Goal: Information Seeking & Learning: Learn about a topic

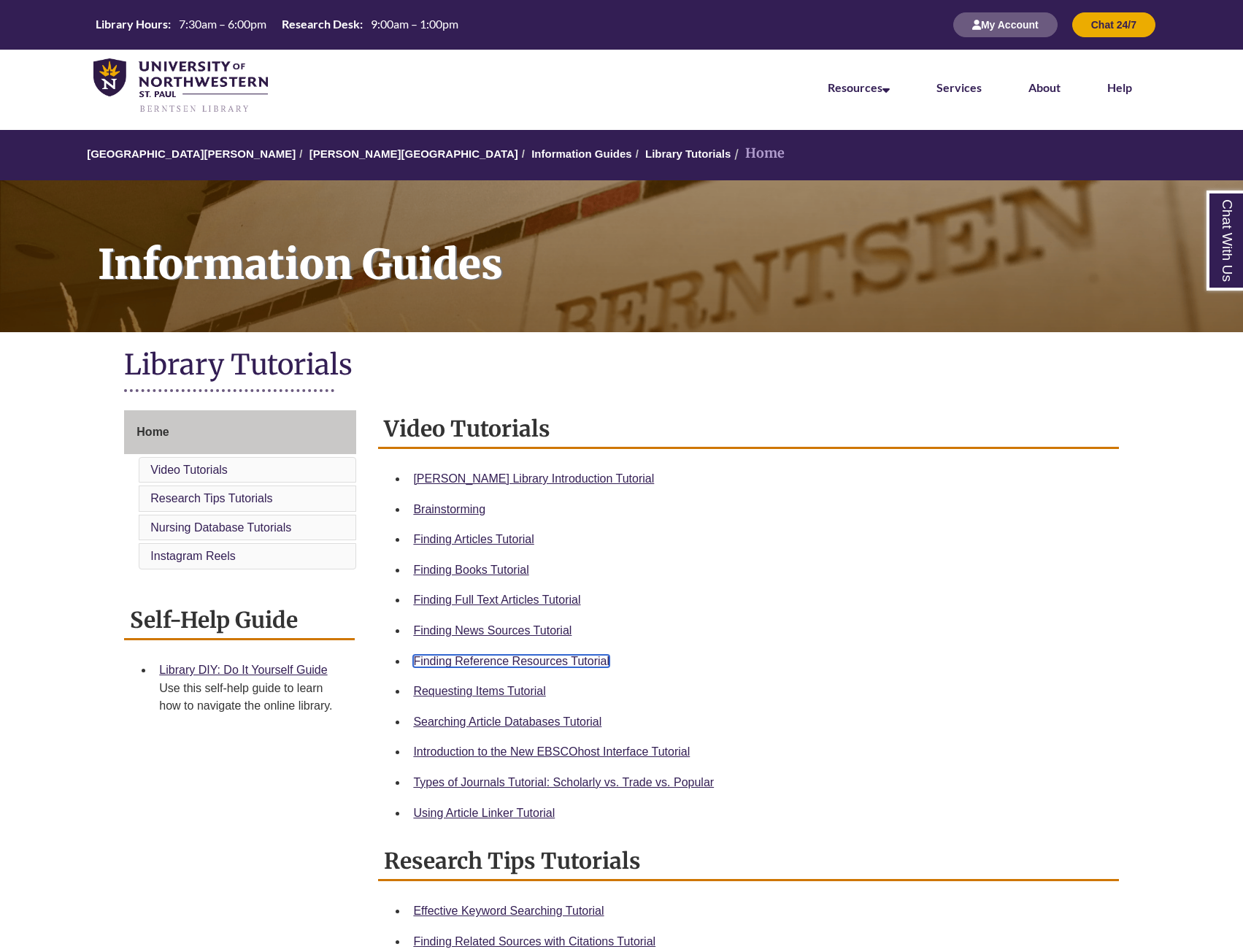
click at [457, 658] on link "Finding Reference Resources Tutorial" at bounding box center [511, 661] width 197 height 12
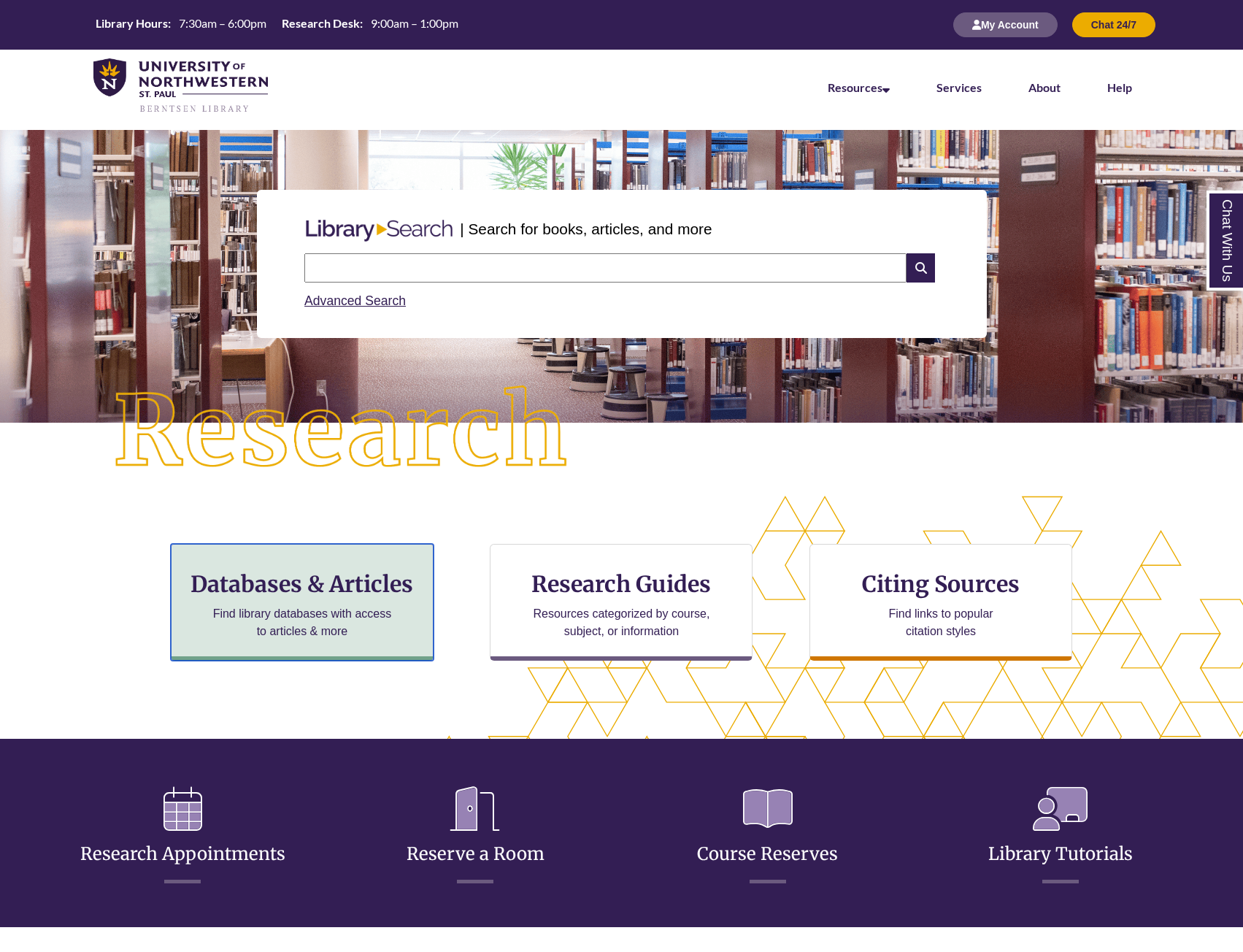
drag, startPoint x: 0, startPoint y: 0, endPoint x: 311, endPoint y: 575, distance: 653.7
click at [311, 575] on h3 "Databases & Articles" at bounding box center [302, 583] width 238 height 27
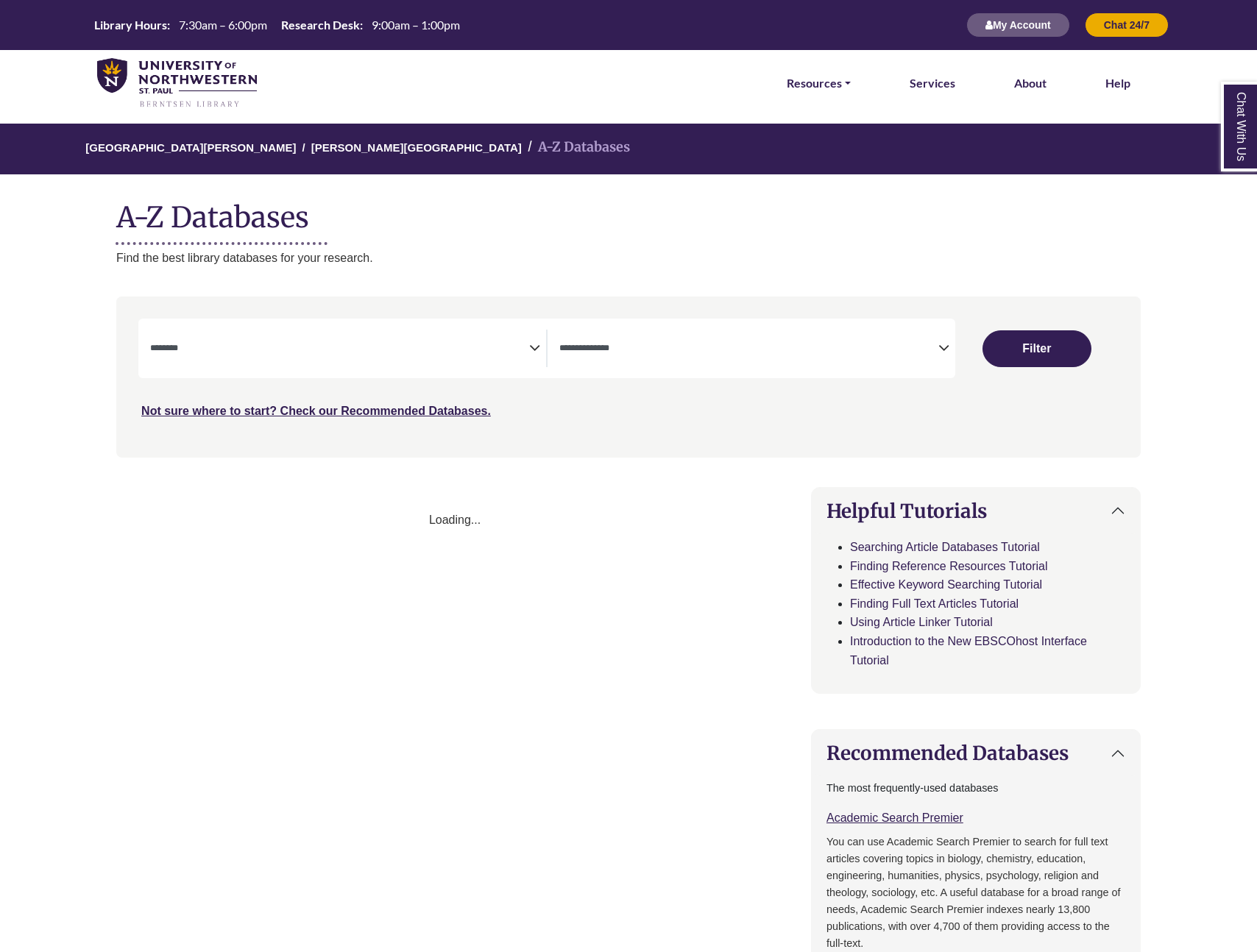
select select "Database Subject Filter"
select select "Database Types Filter"
select select "Database Subject Filter"
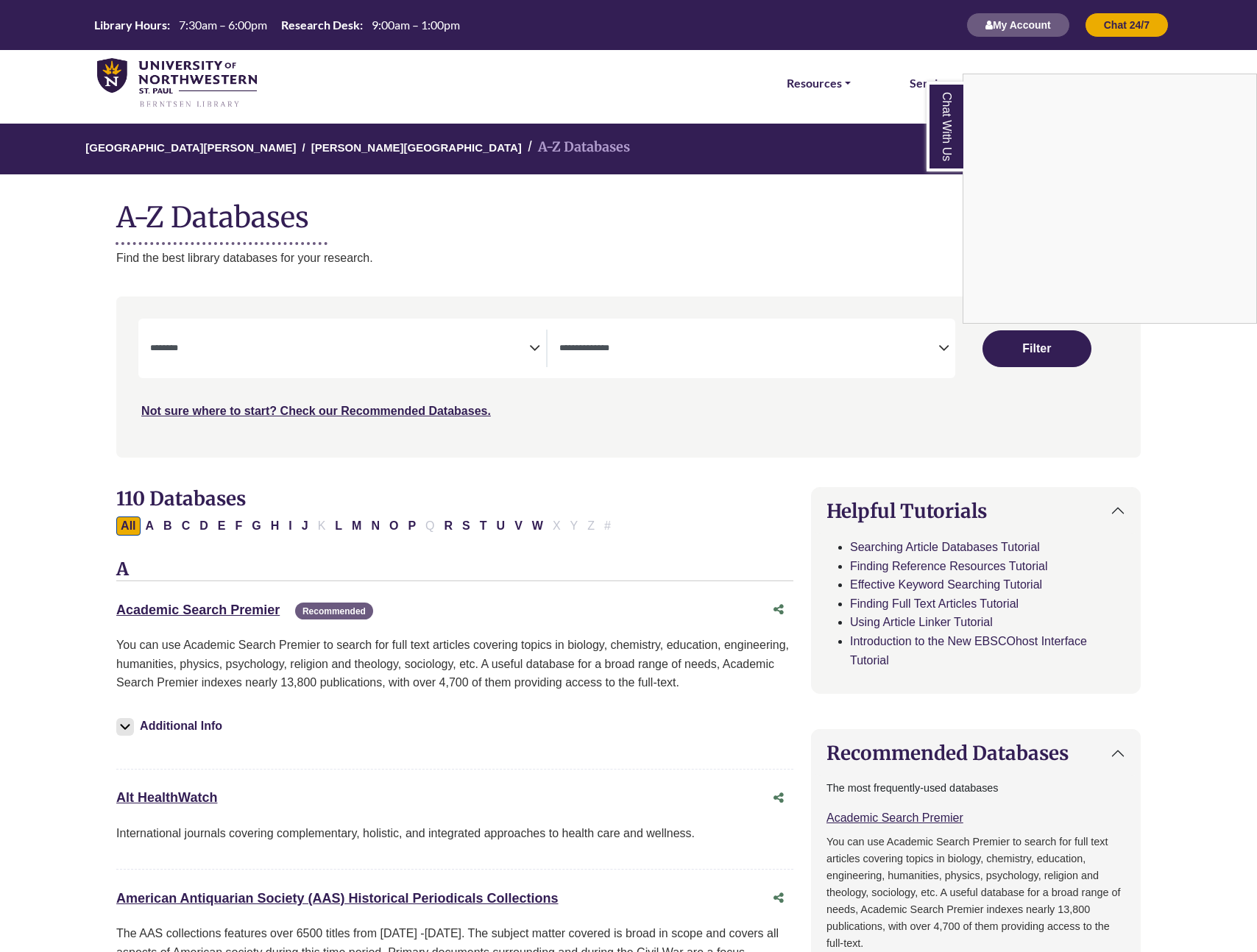
click at [844, 353] on div "Chat With Us" at bounding box center [628, 476] width 1257 height 952
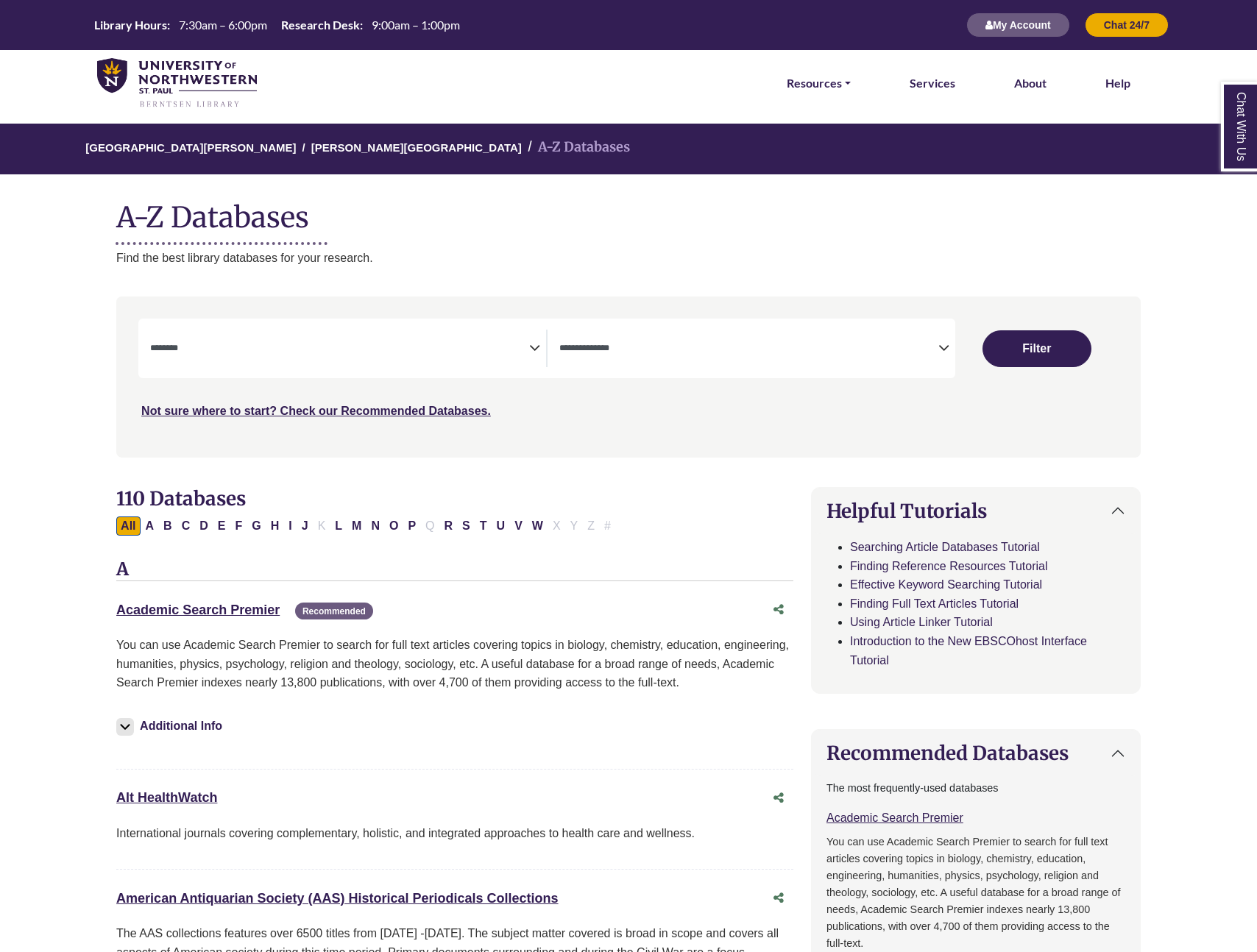
click at [928, 340] on span "Search filters" at bounding box center [749, 346] width 379 height 12
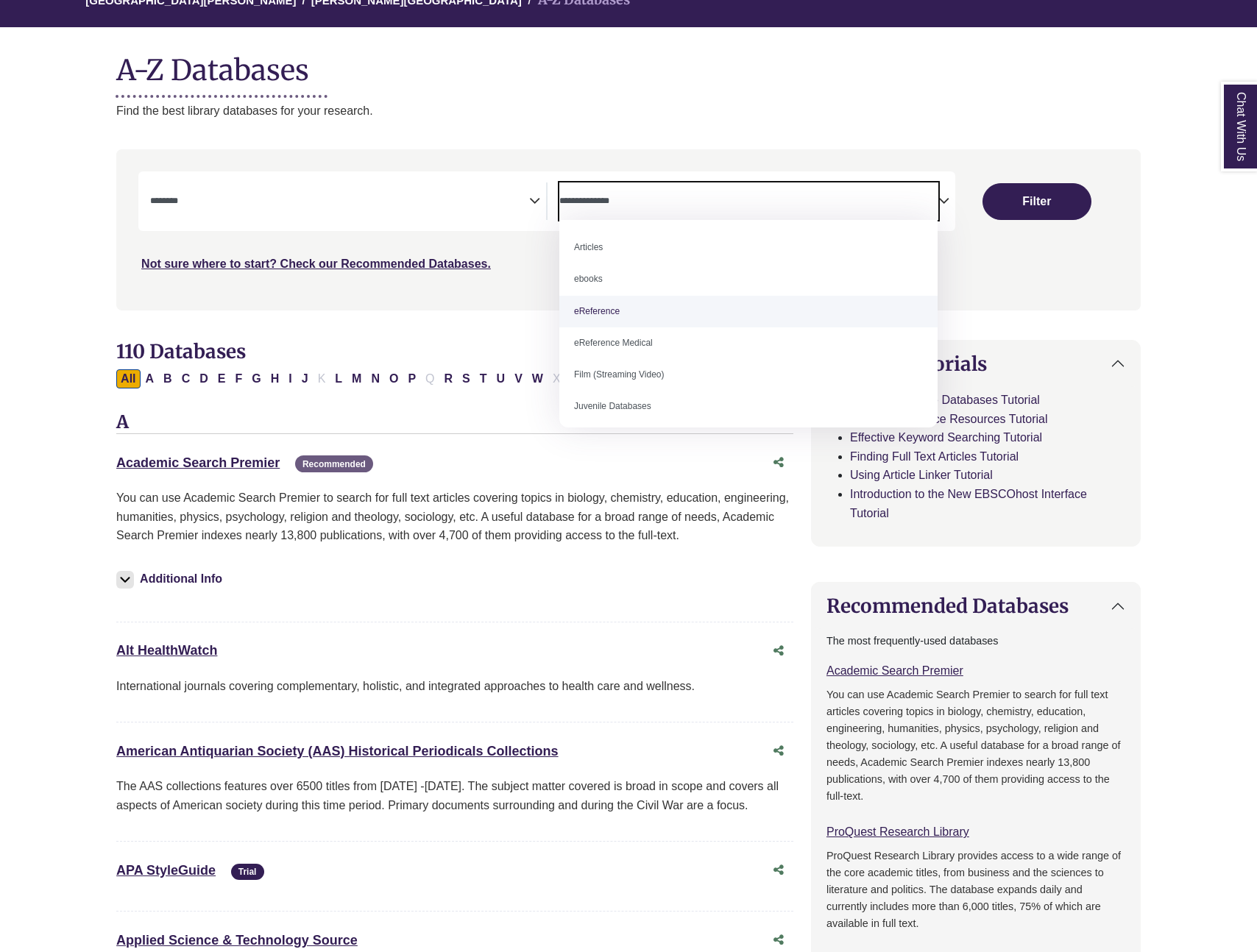
select select "*****"
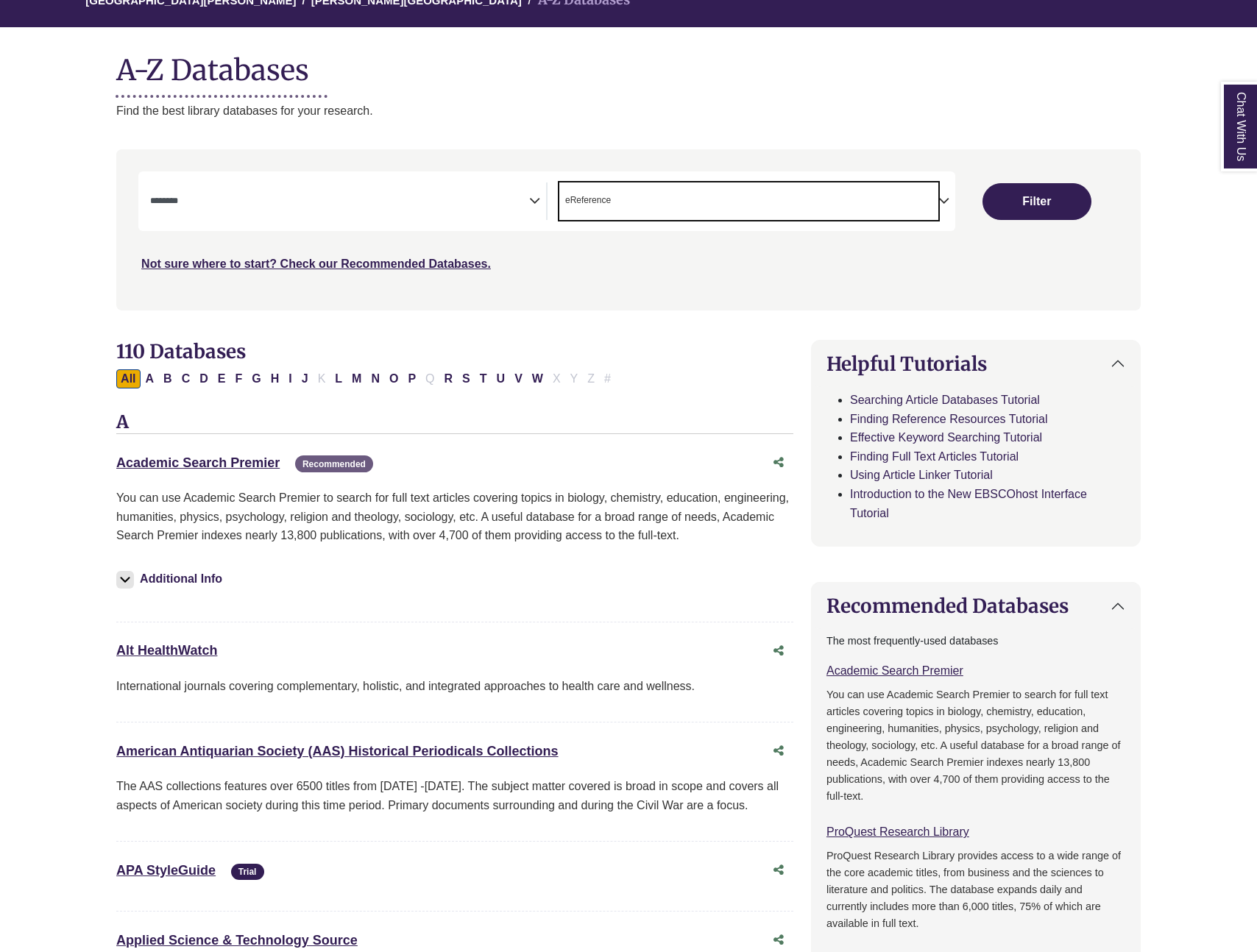
click at [385, 205] on textarea "Search" at bounding box center [340, 202] width 379 height 11
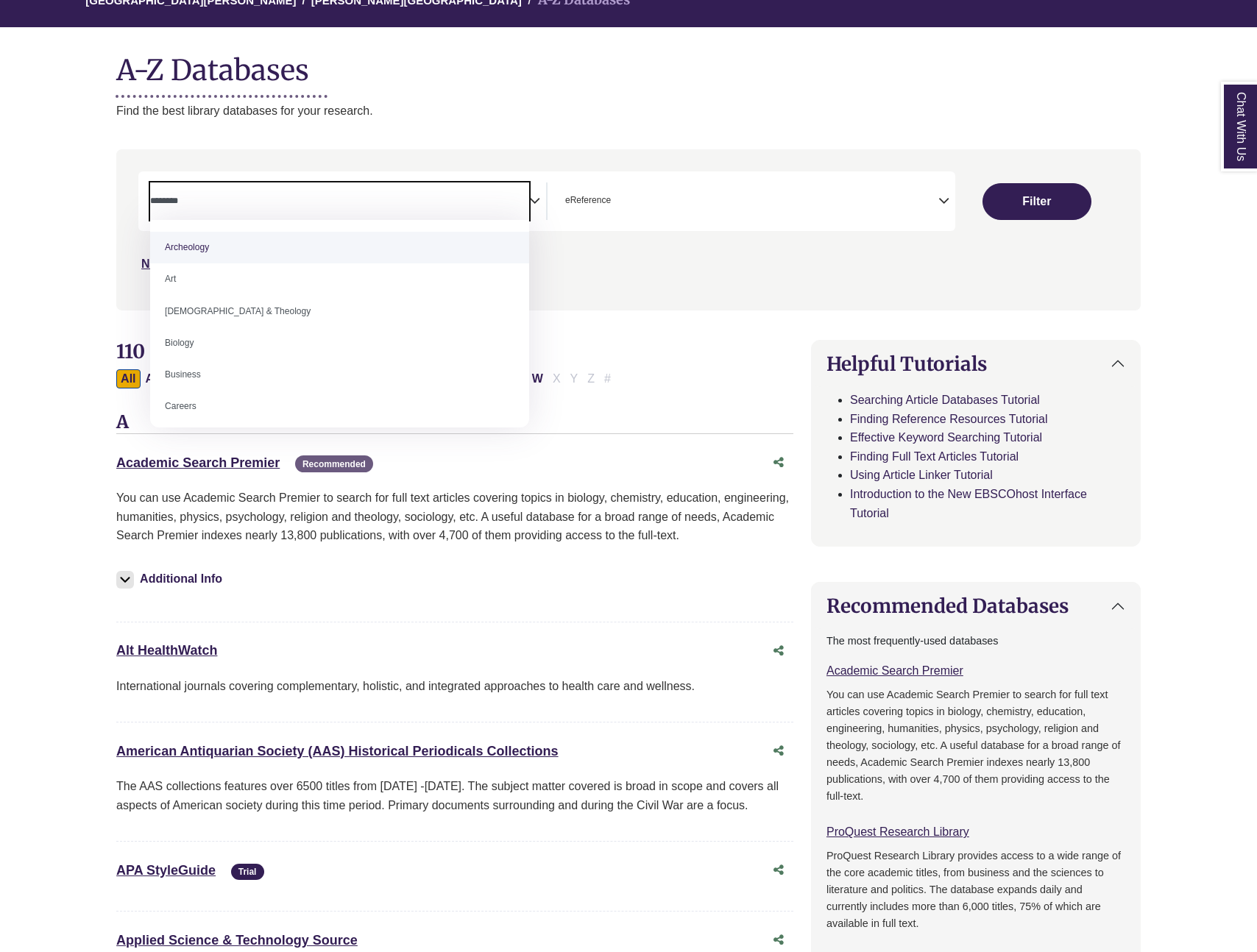
click at [576, 297] on div "Search filters" at bounding box center [628, 230] width 1006 height 149
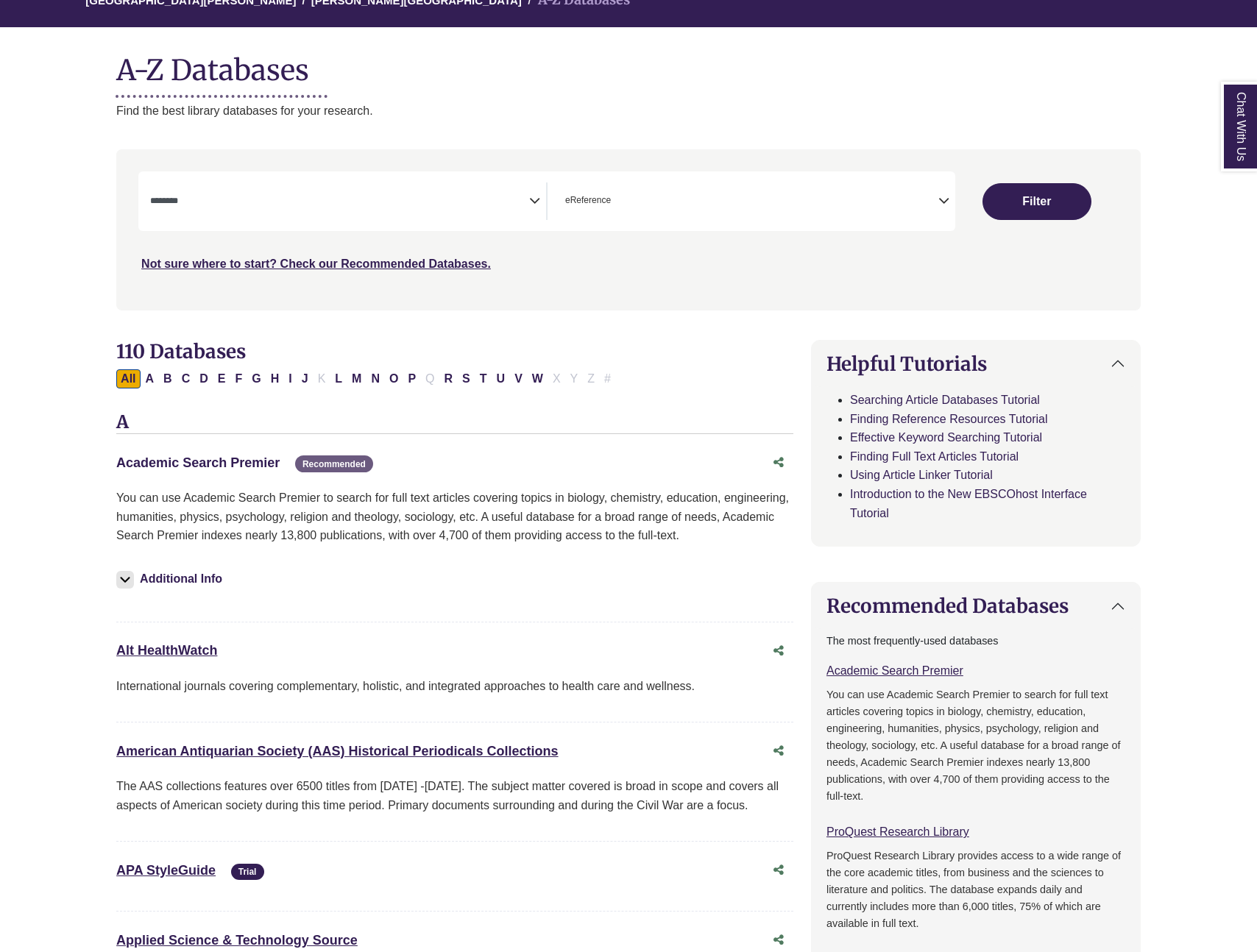
click at [183, 467] on link "Academic Search Premier This link opens in a new window" at bounding box center [197, 462] width 163 height 14
click at [583, 209] on span "× eReference" at bounding box center [749, 200] width 379 height 37
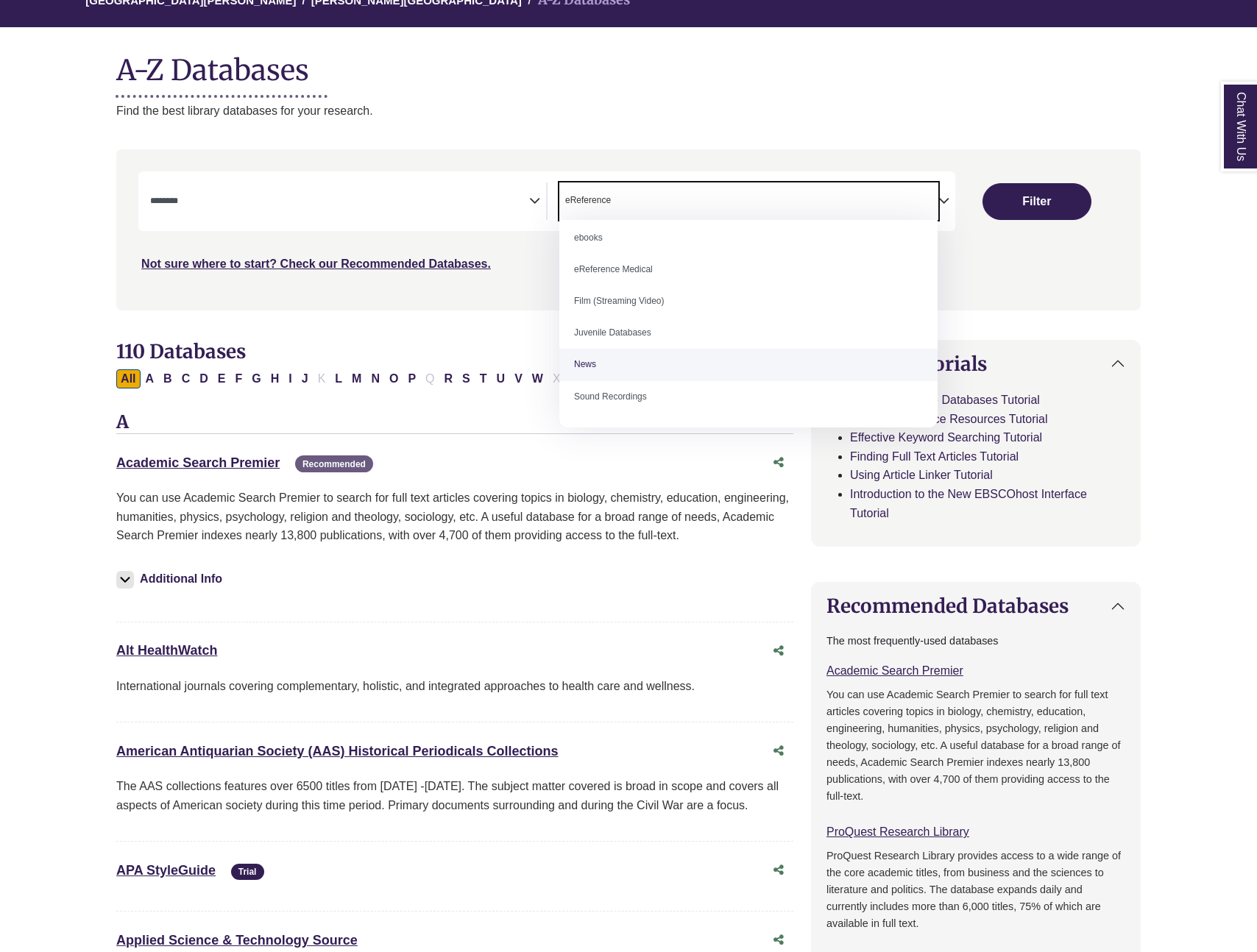
scroll to position [0, 0]
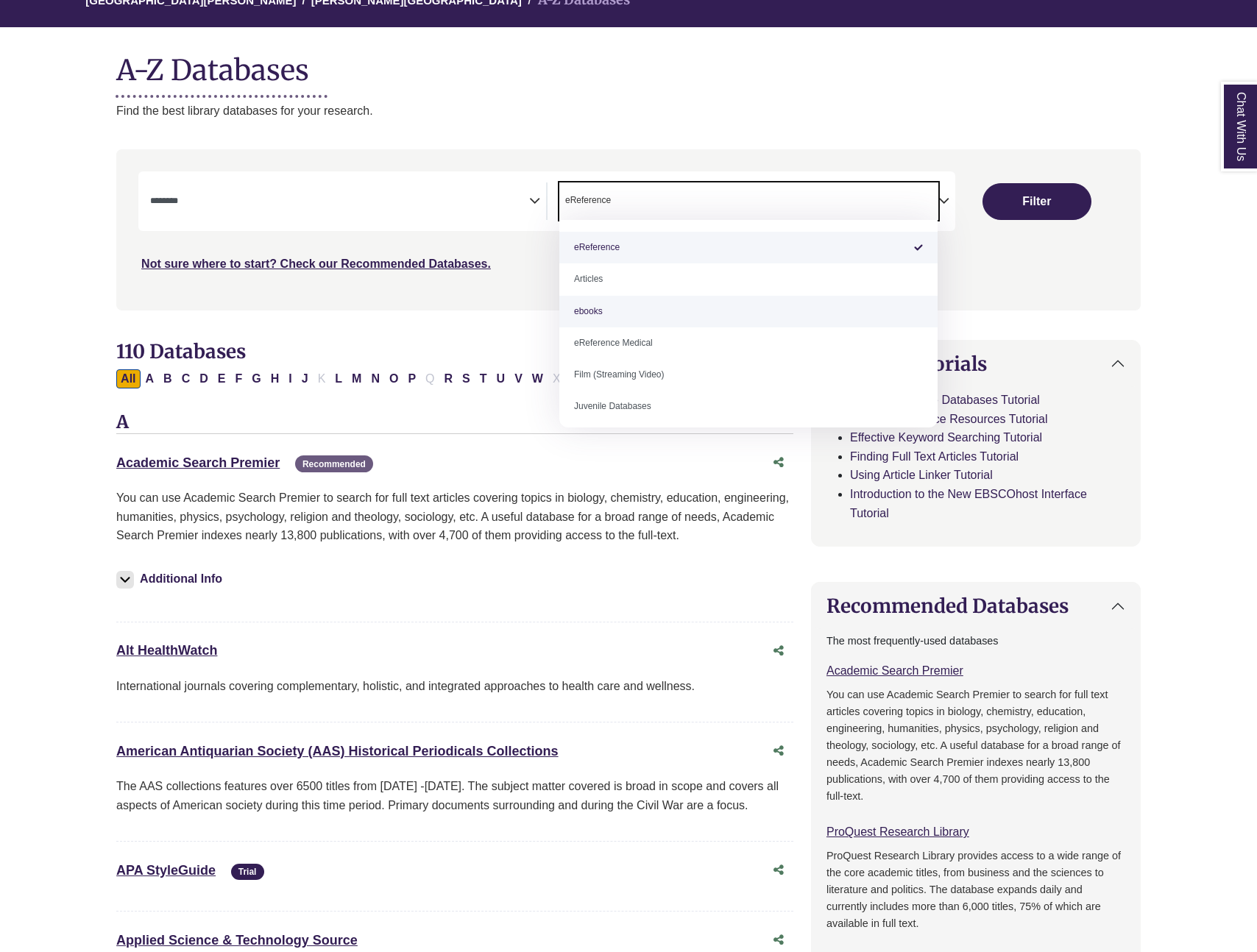
click at [489, 314] on div "**********" at bounding box center [628, 240] width 1042 height 182
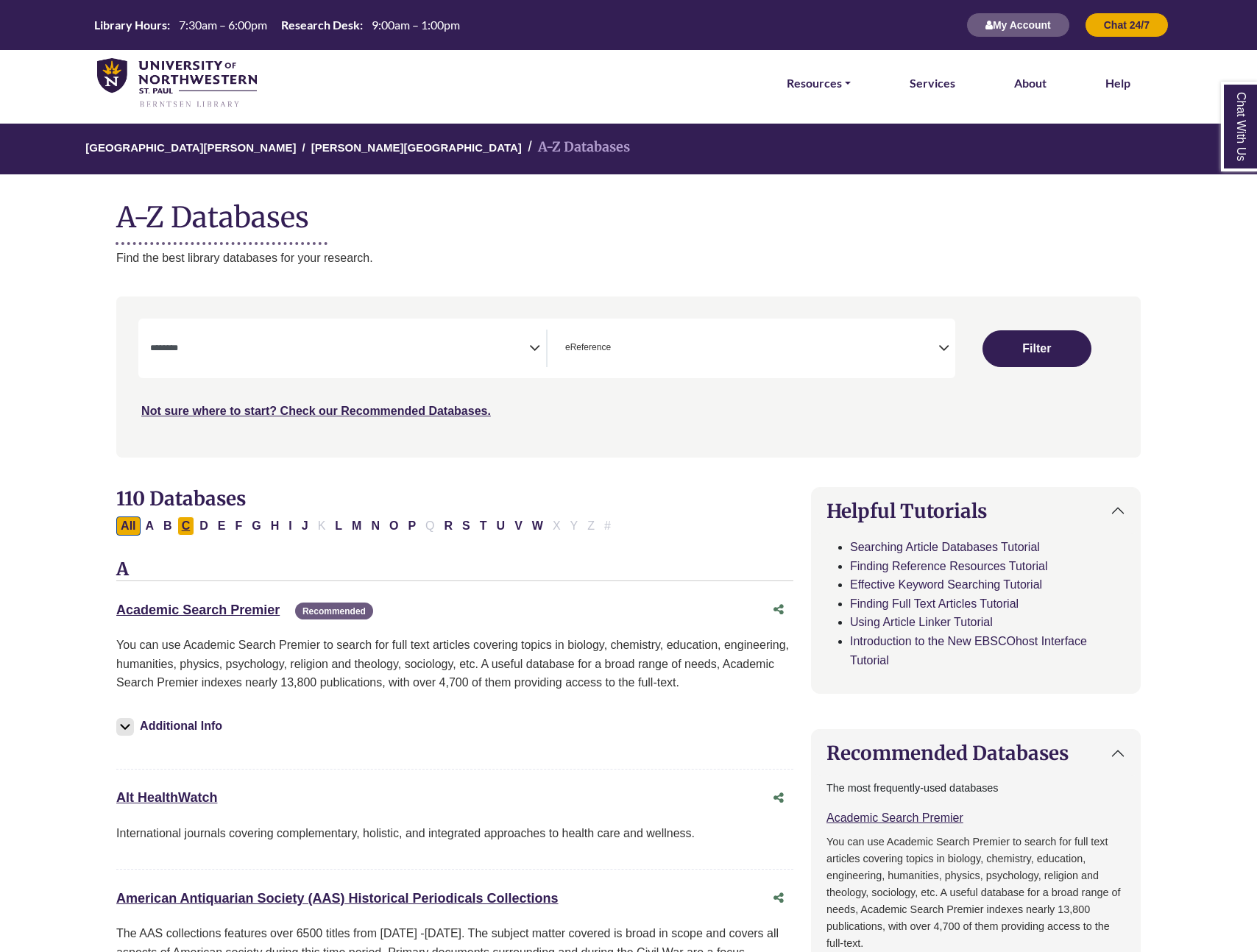
click at [192, 526] on button "C" at bounding box center [186, 526] width 18 height 19
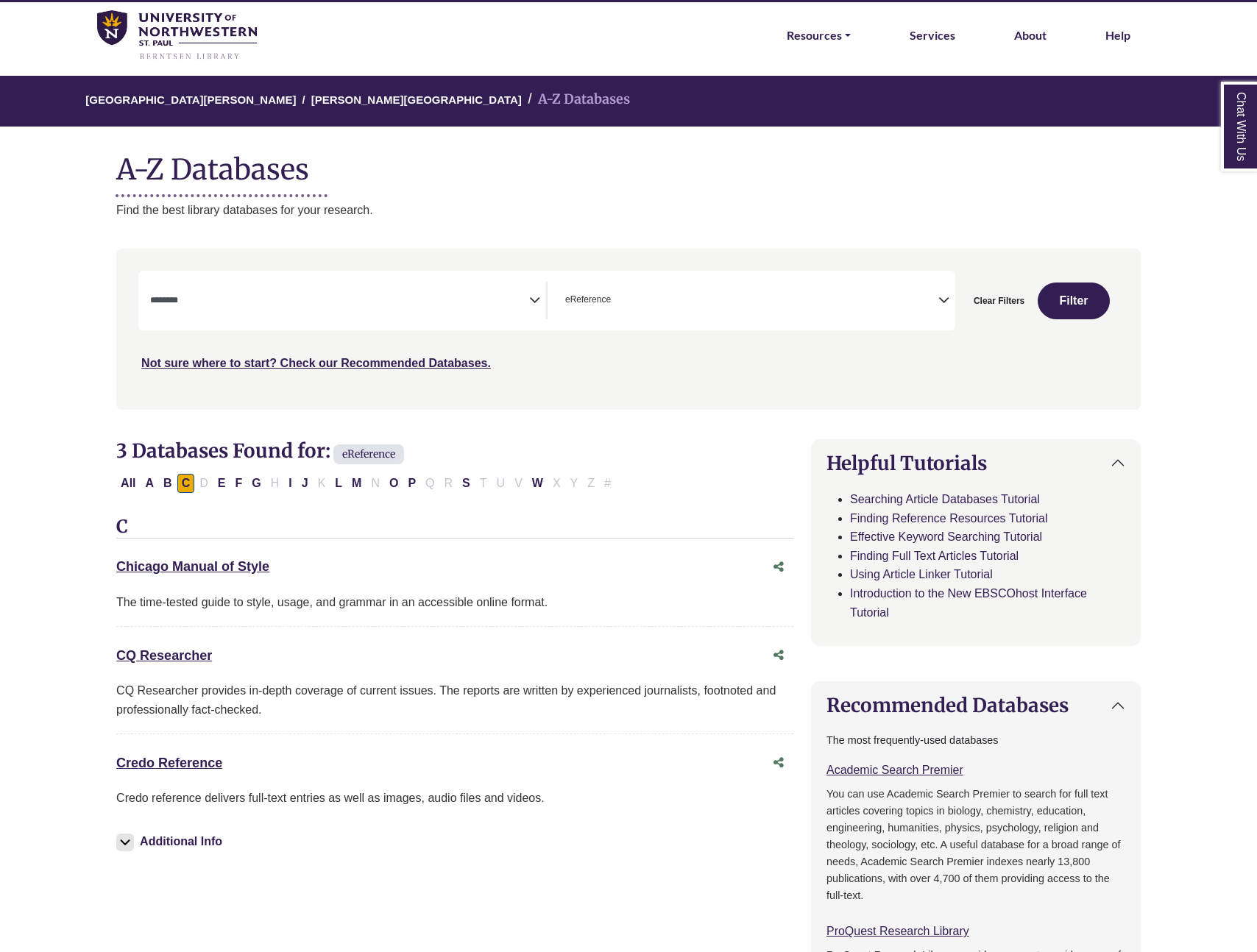
scroll to position [73, 0]
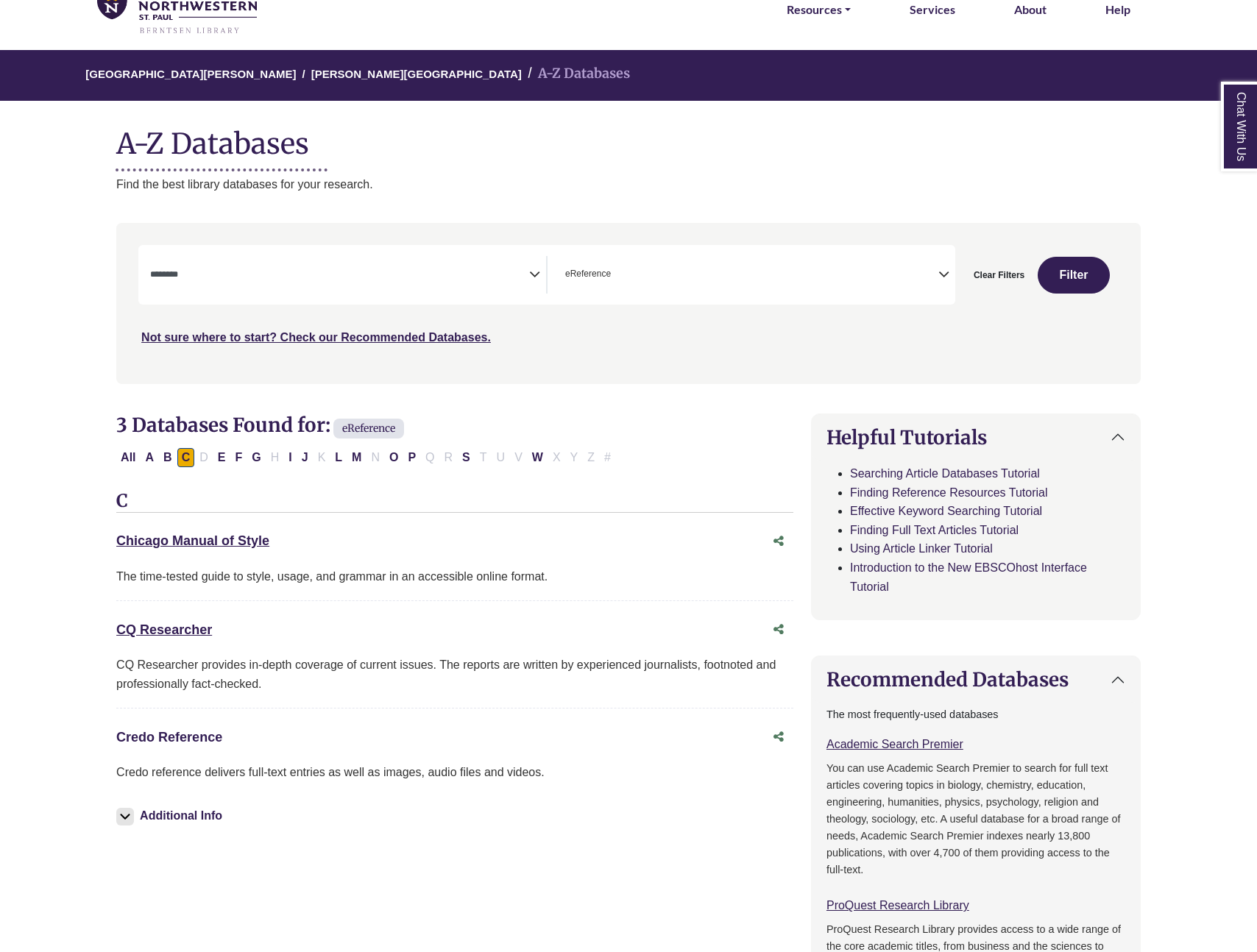
click at [164, 740] on link "Credo Reference This link opens in a new window" at bounding box center [169, 737] width 106 height 14
click at [151, 625] on link "CQ Researcher This link opens in a new window" at bounding box center [164, 629] width 95 height 14
click at [163, 731] on link "Credo Reference This link opens in a new window" at bounding box center [169, 737] width 106 height 14
click at [418, 457] on button "P" at bounding box center [412, 457] width 17 height 19
select select "Database Subject Filter"
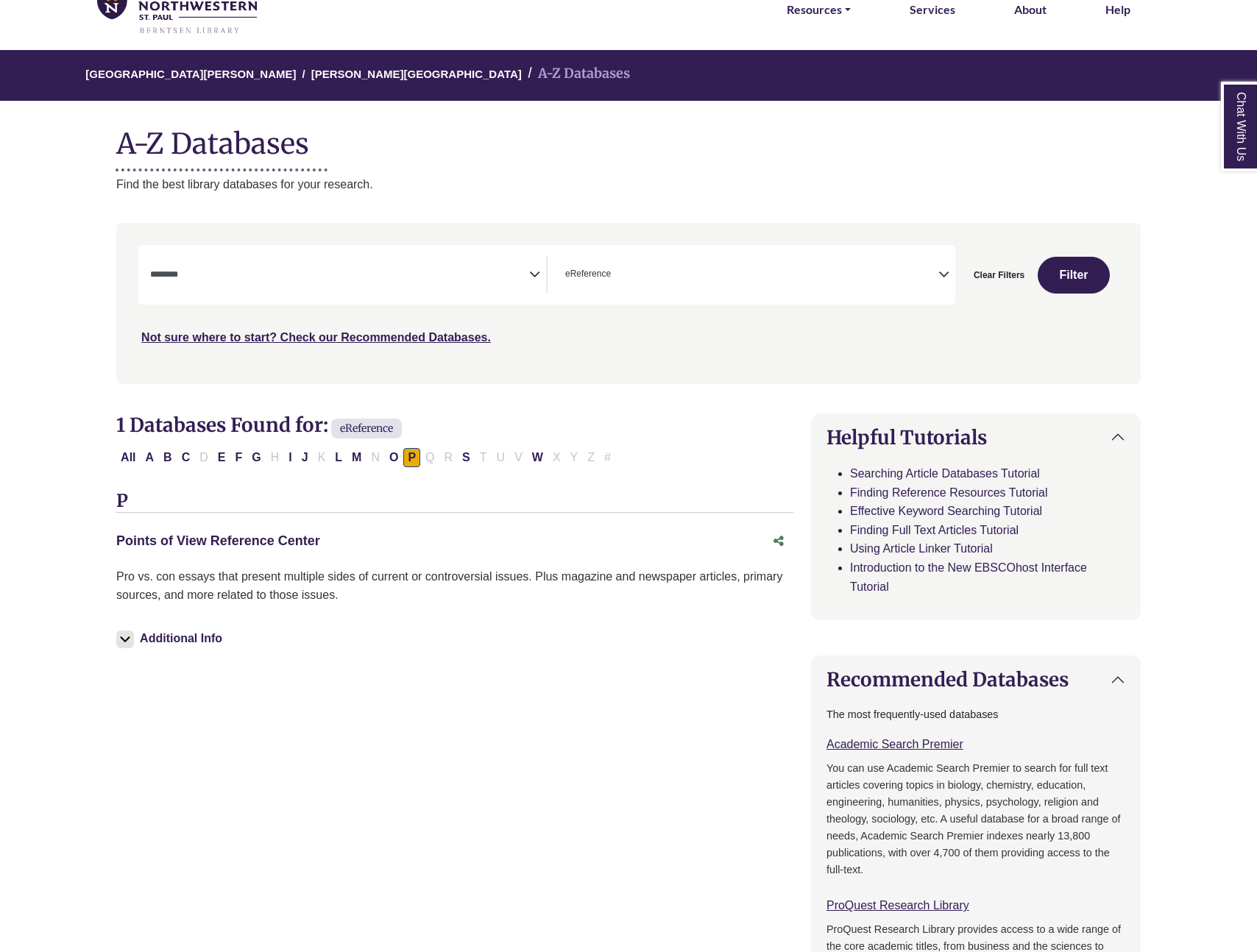
click at [270, 537] on link "Points of View Reference Center This link opens in a new window" at bounding box center [218, 540] width 204 height 14
click at [675, 290] on span "× eReference" at bounding box center [749, 274] width 379 height 37
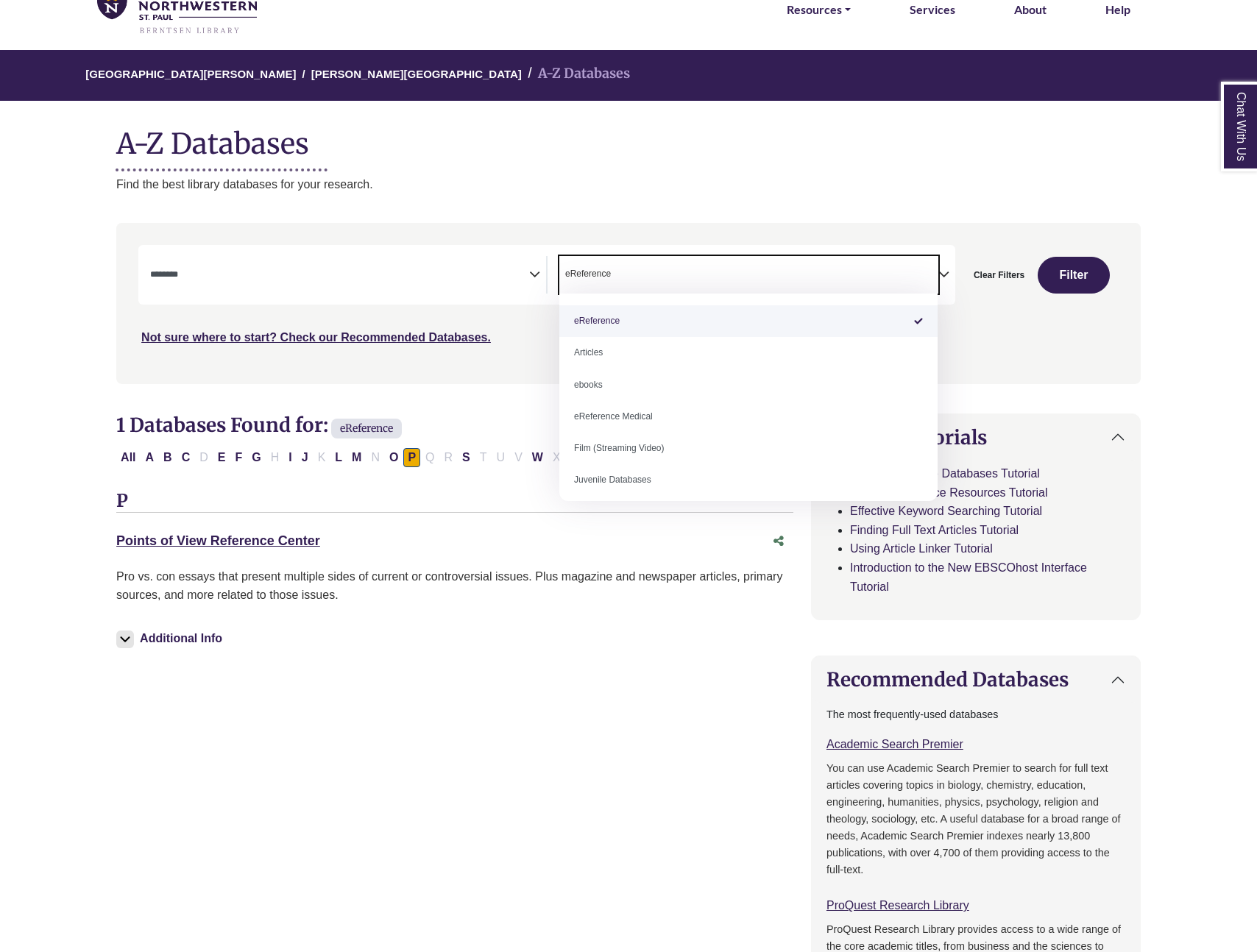
select select "Database Types Filter"
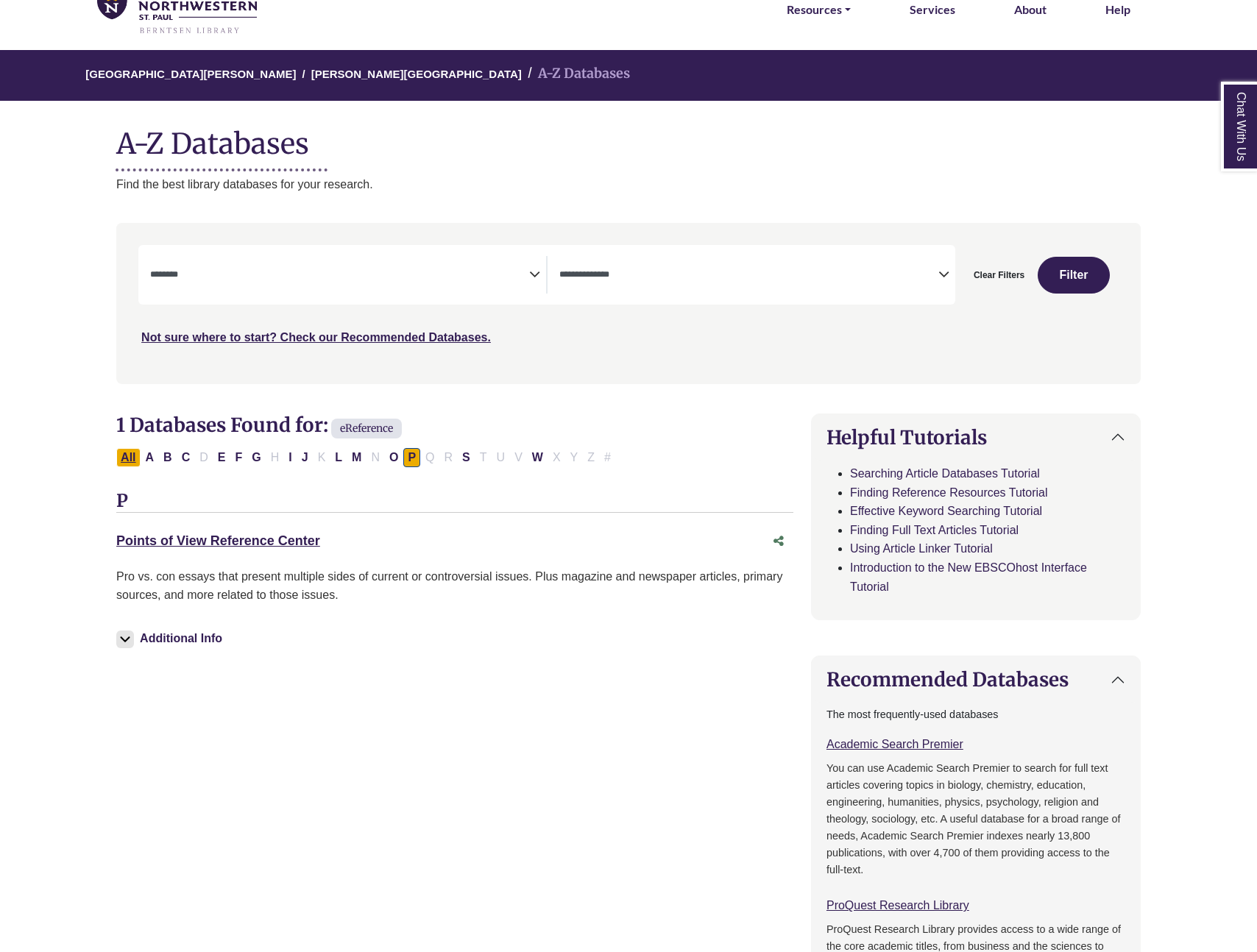
click at [132, 460] on button "All" at bounding box center [128, 457] width 24 height 19
select select "Database Subject Filter"
select select "Database Types Filter"
select select "Database Subject Filter"
select select "*****"
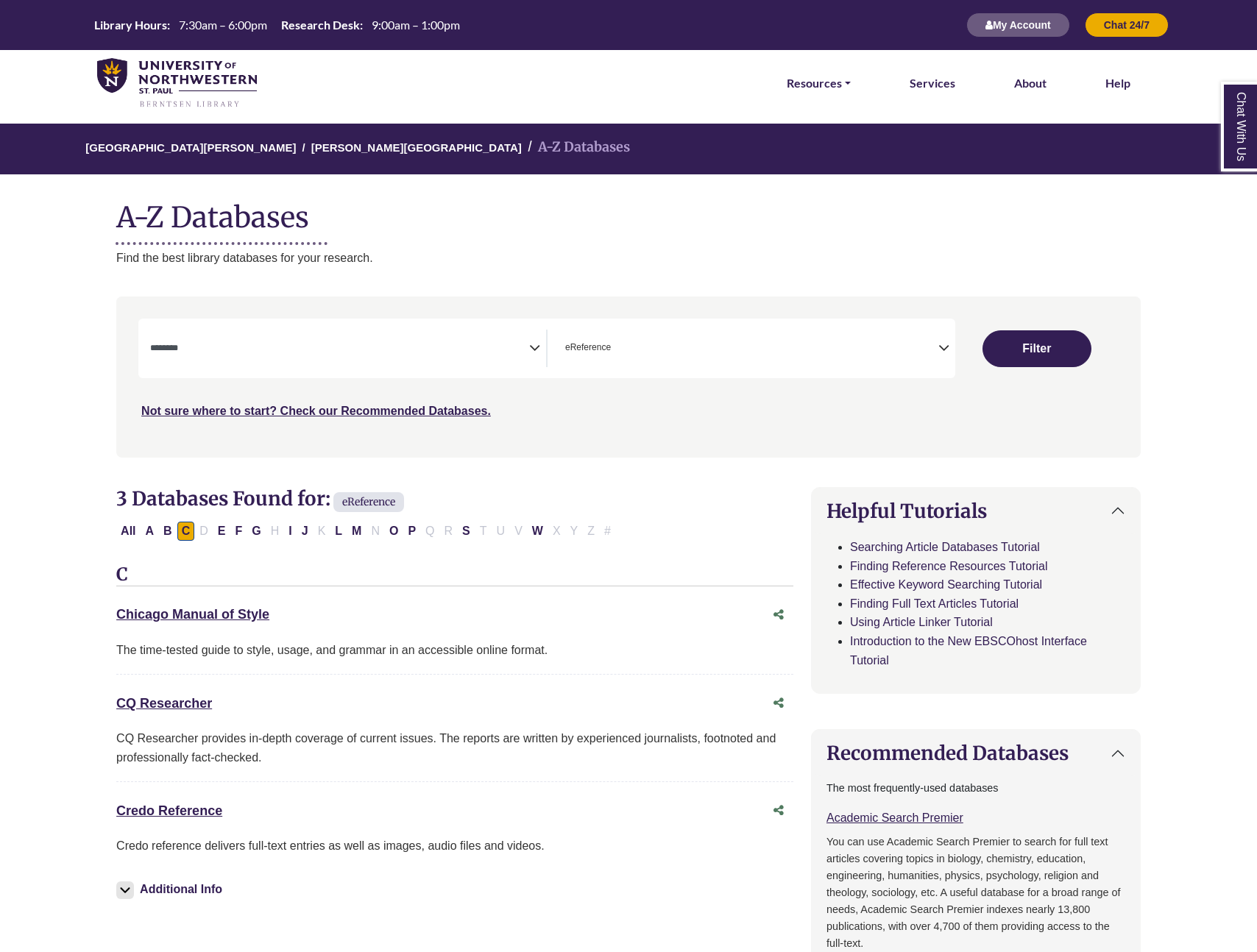
select select "Database Subject Filter"
select select "Database Types Filter"
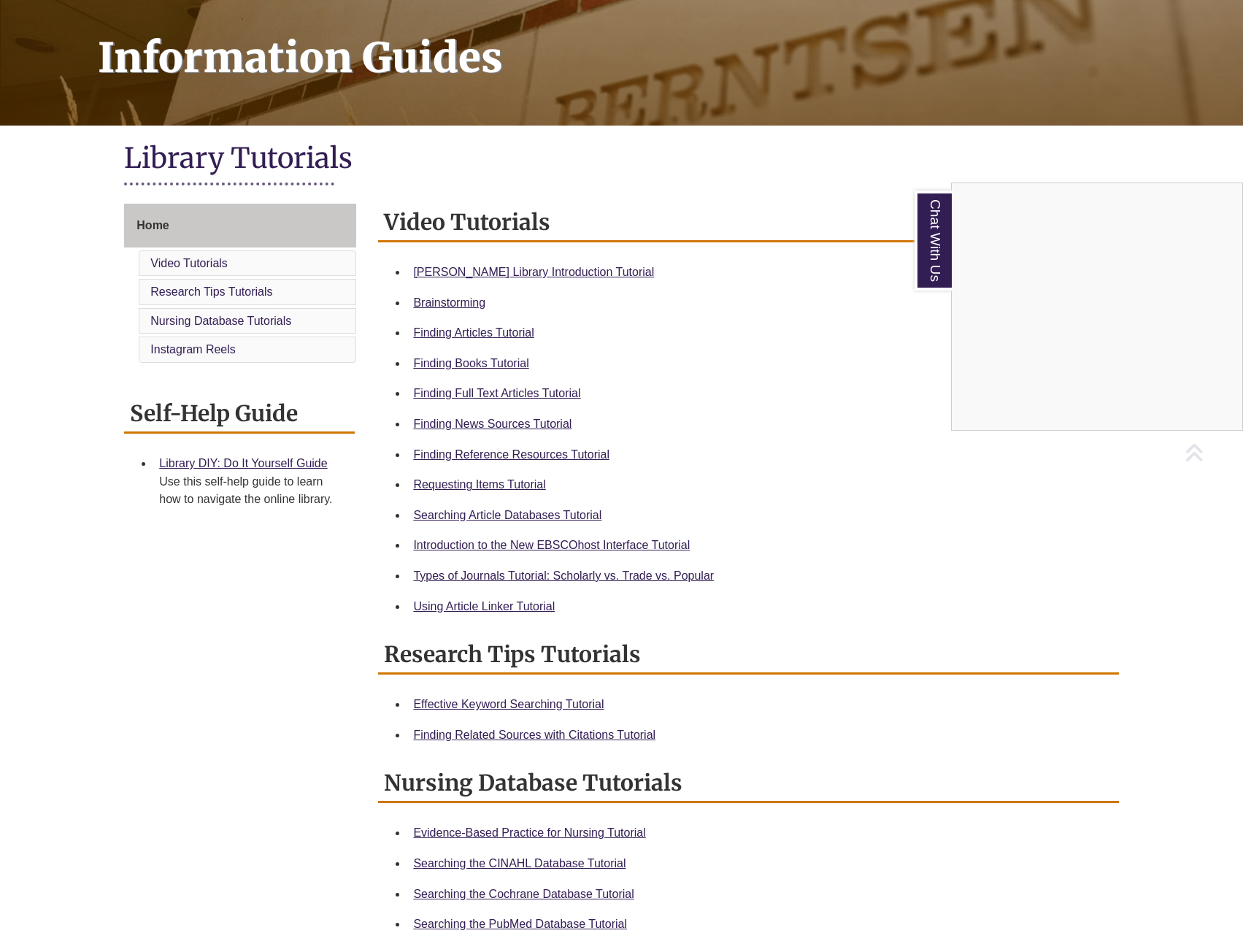
scroll to position [292, 0]
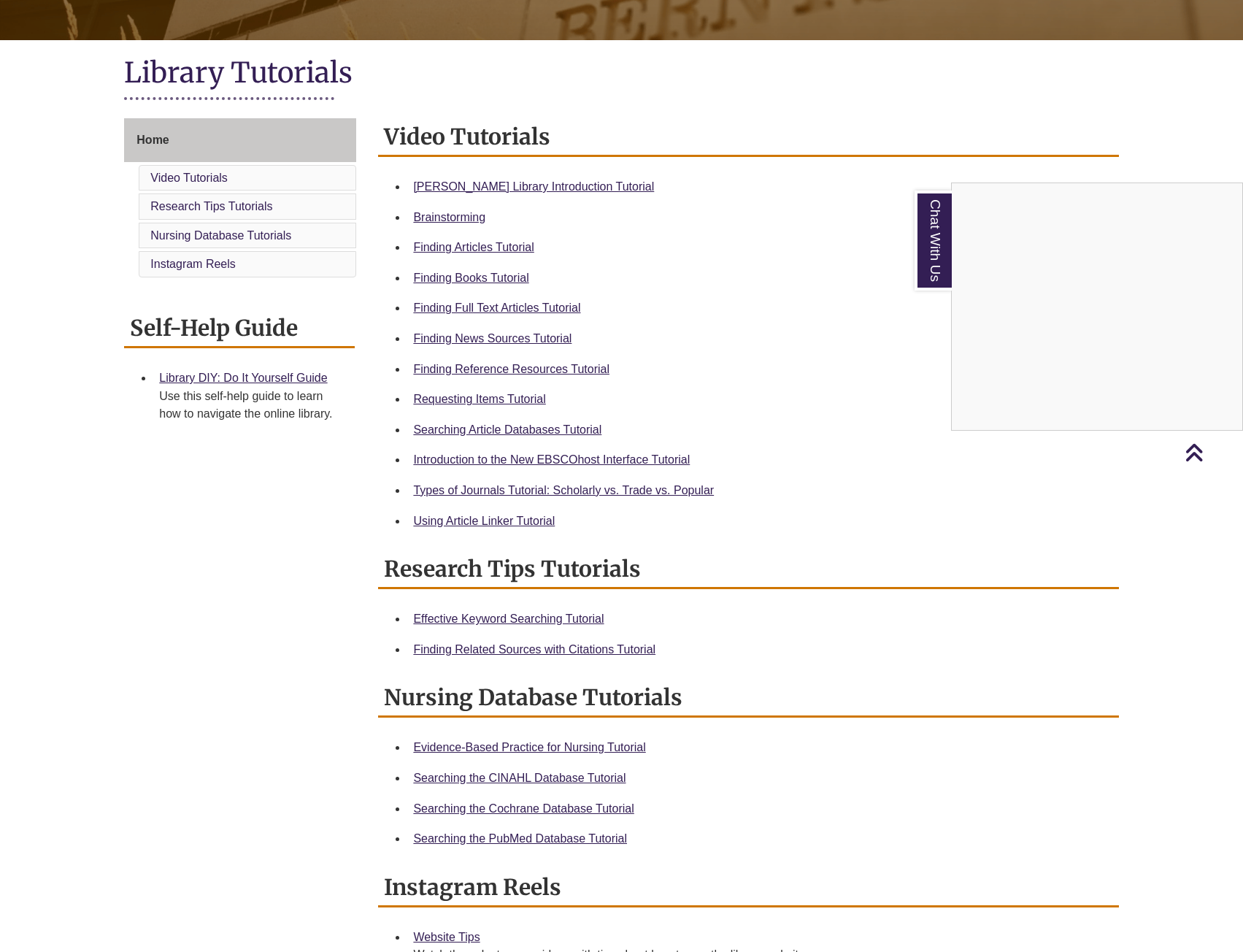
click at [506, 337] on div "Chat With Us" at bounding box center [621, 476] width 1243 height 952
click at [506, 337] on link "Finding News Sources Tutorial" at bounding box center [492, 338] width 159 height 12
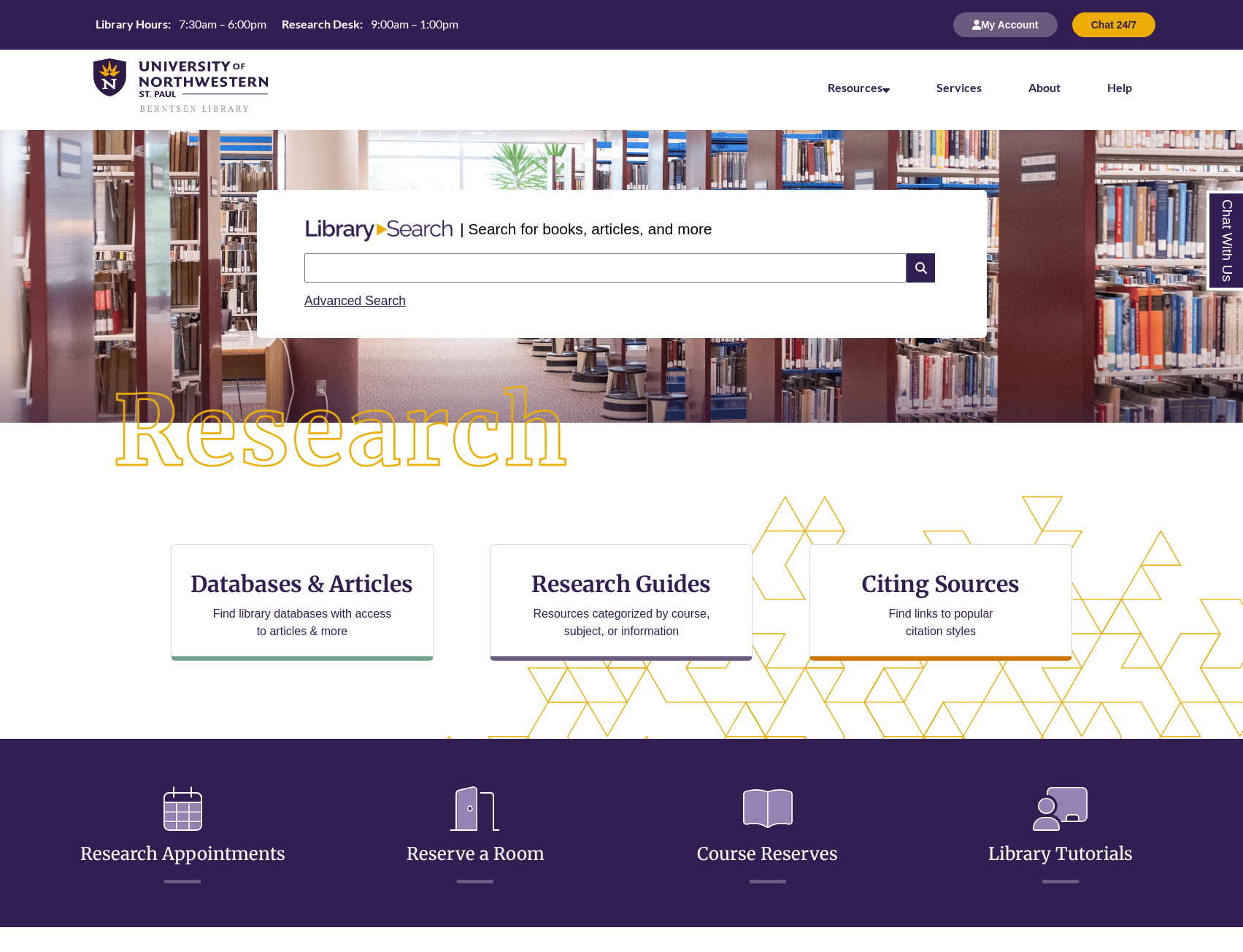
click at [370, 276] on input "text" at bounding box center [605, 268] width 602 height 29
paste input "**********"
type input "**********"
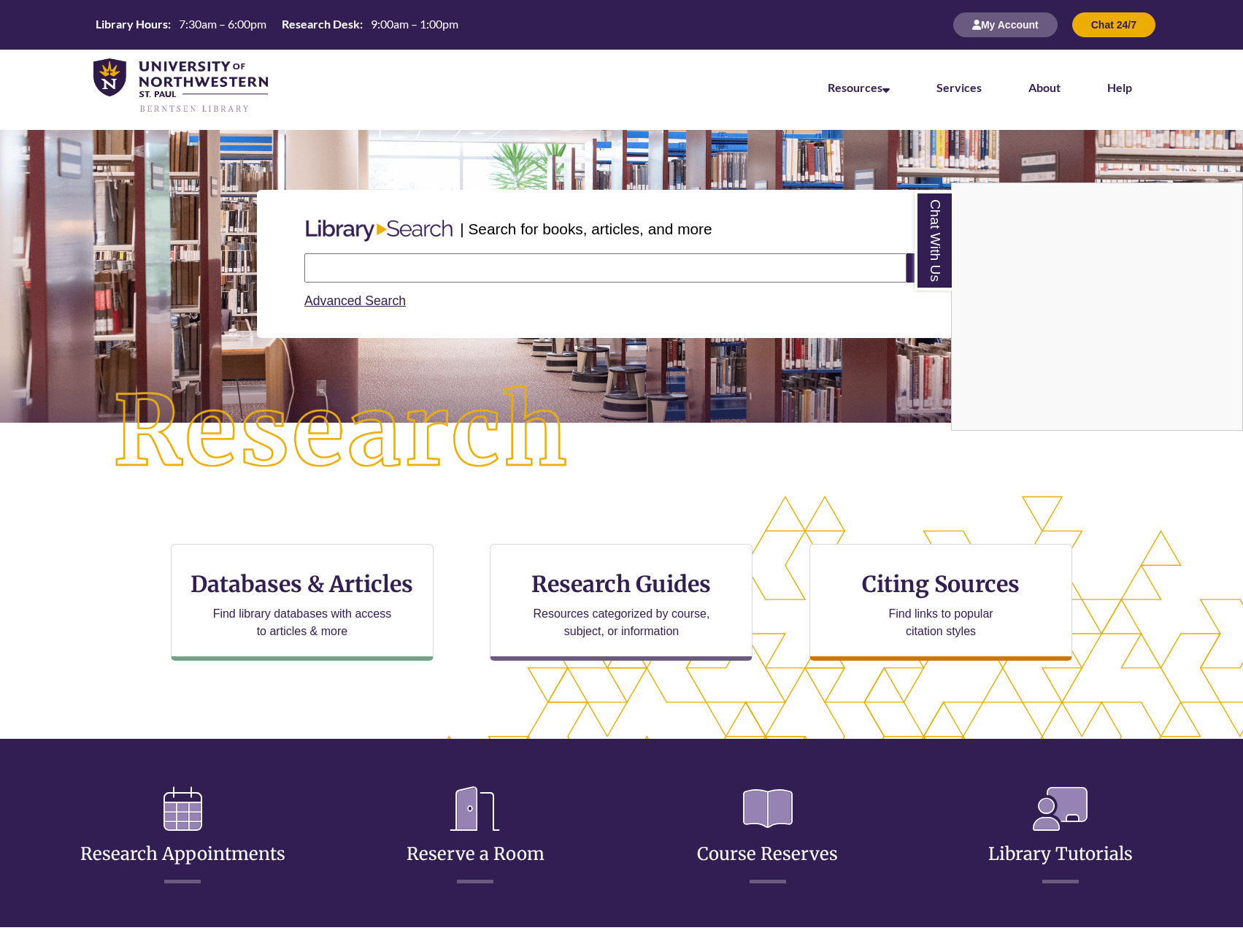
click at [360, 251] on div "Chat With Us" at bounding box center [621, 476] width 1243 height 952
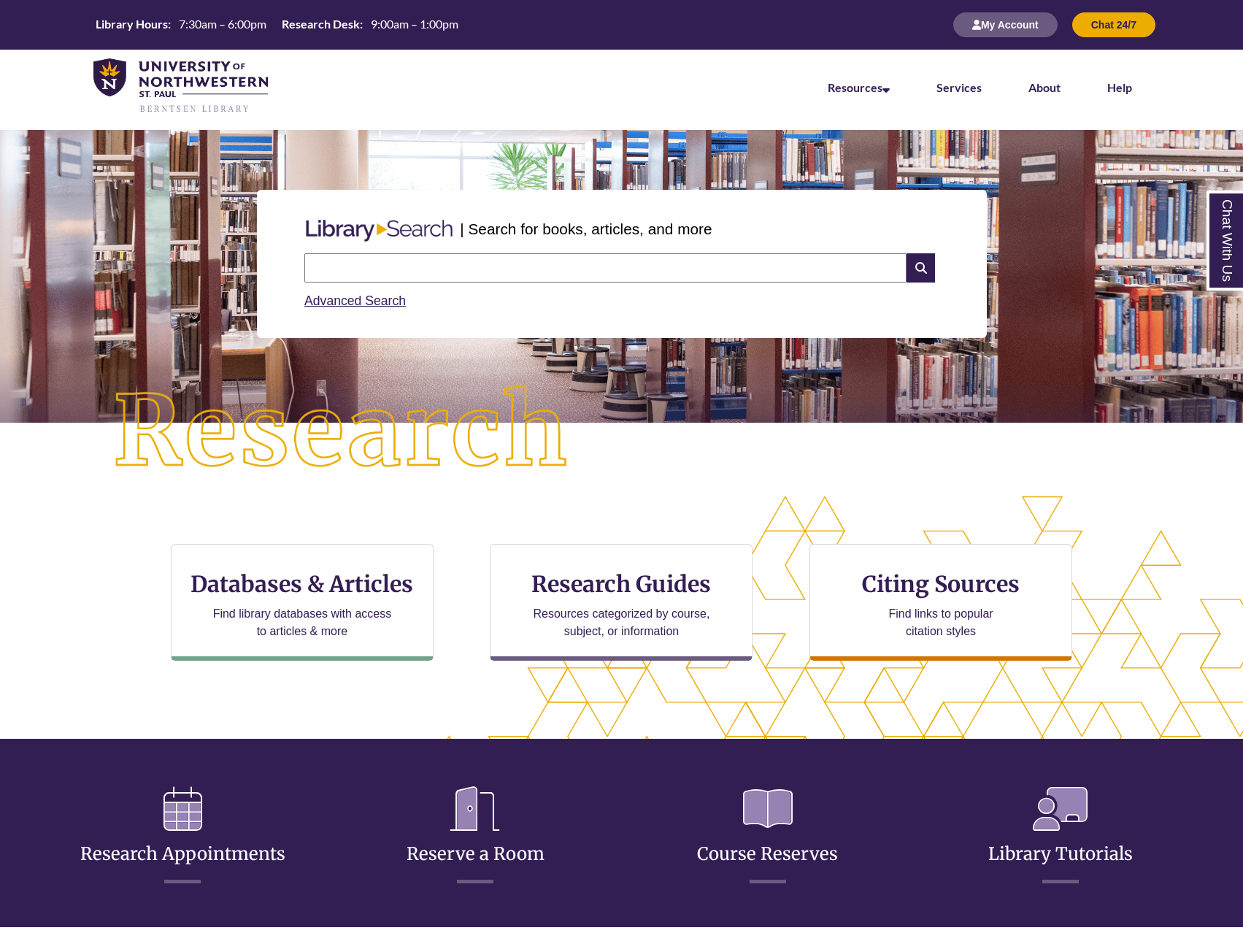
click at [360, 258] on input "text" at bounding box center [605, 268] width 602 height 29
paste input "**********"
type input "**********"
click at [931, 268] on icon at bounding box center [920, 268] width 27 height 29
